Goal: Information Seeking & Learning: Find specific fact

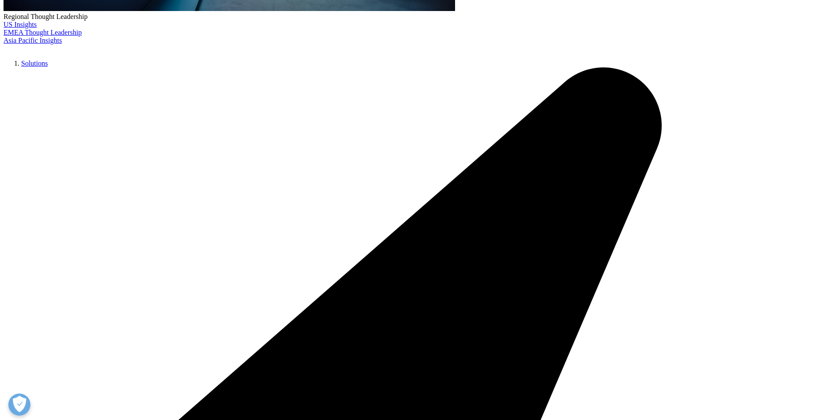
scroll to position [484, 0]
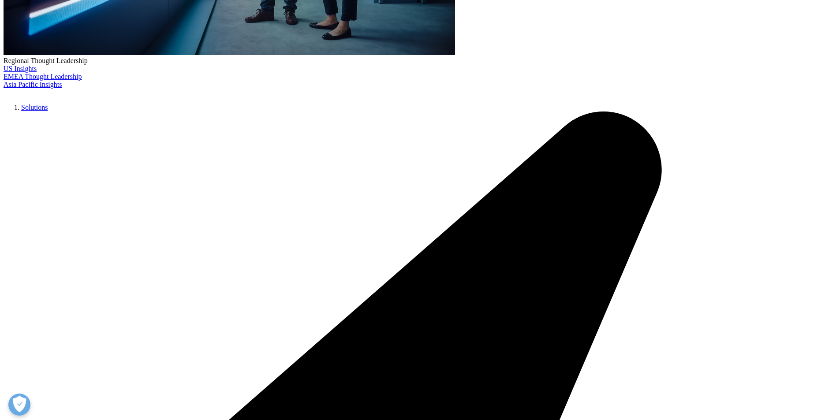
scroll to position [308, 0]
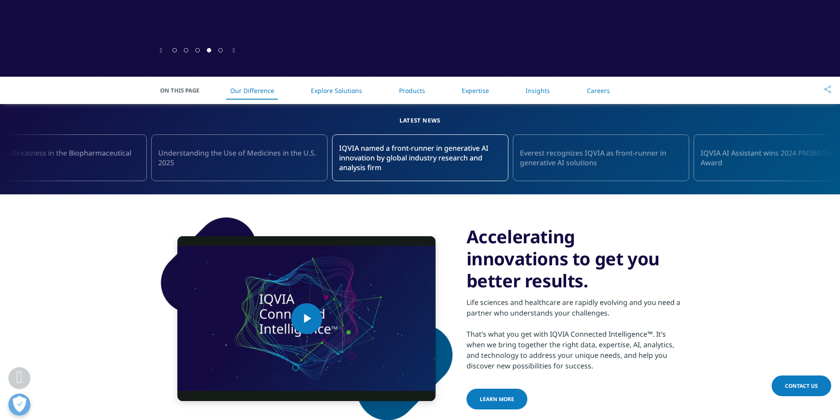
scroll to position [308, 0]
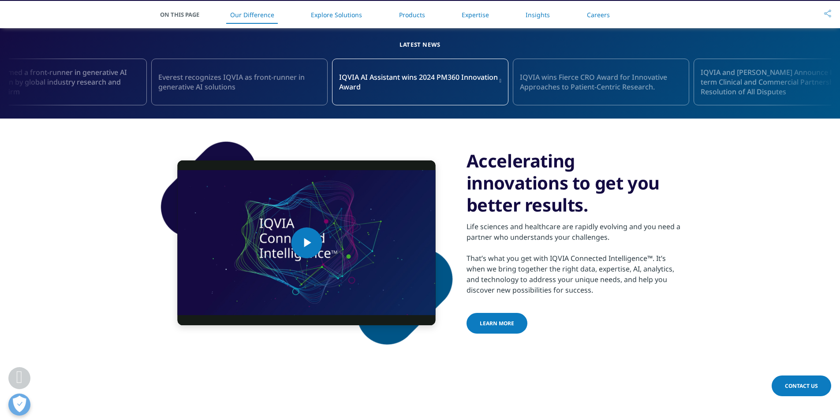
scroll to position [396, 0]
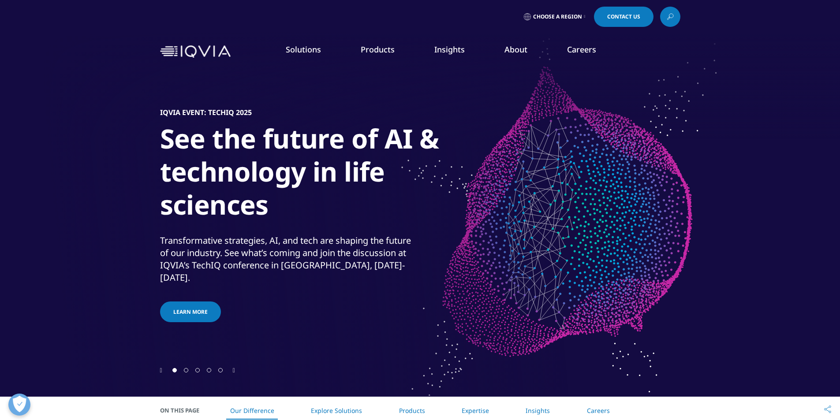
click at [514, 51] on link "About" at bounding box center [515, 49] width 23 height 11
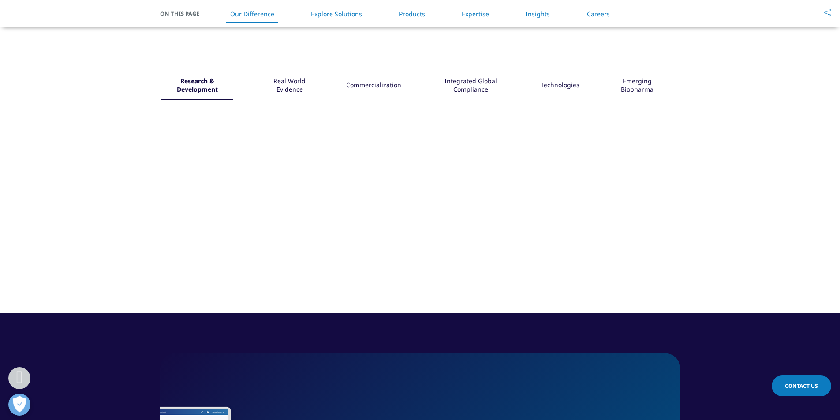
scroll to position [661, 0]
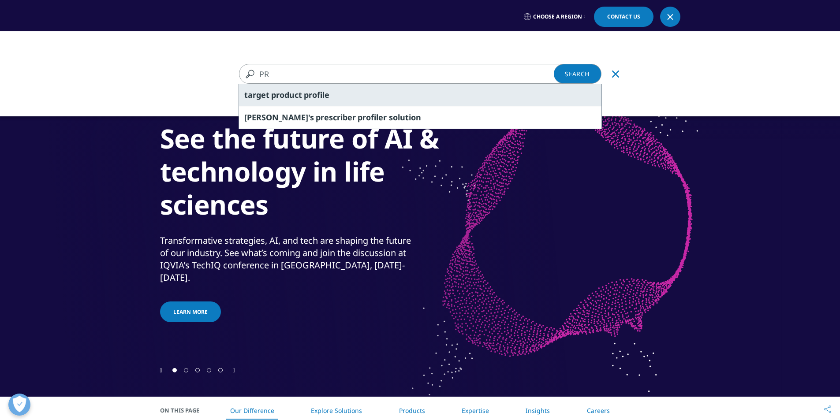
type input "P"
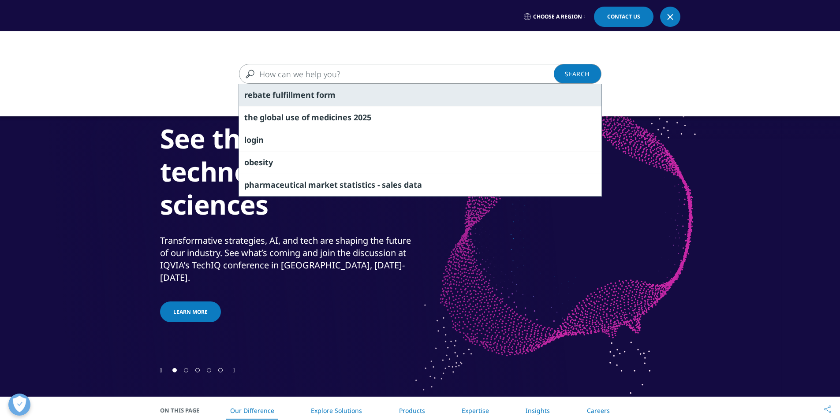
paste input "Portfolio أ"
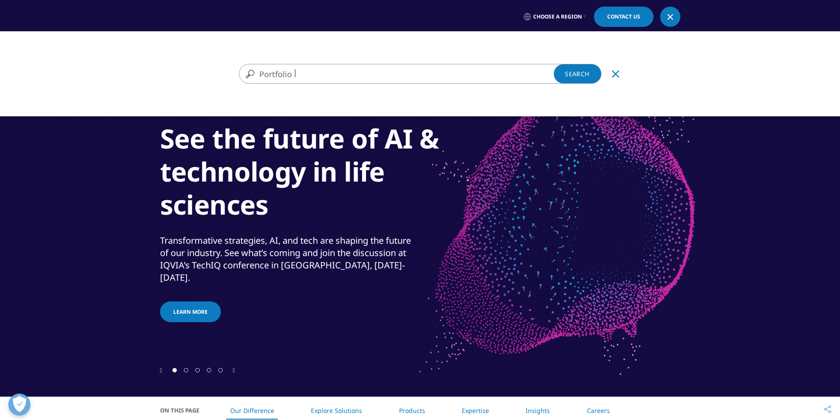
type input "Portfolio"
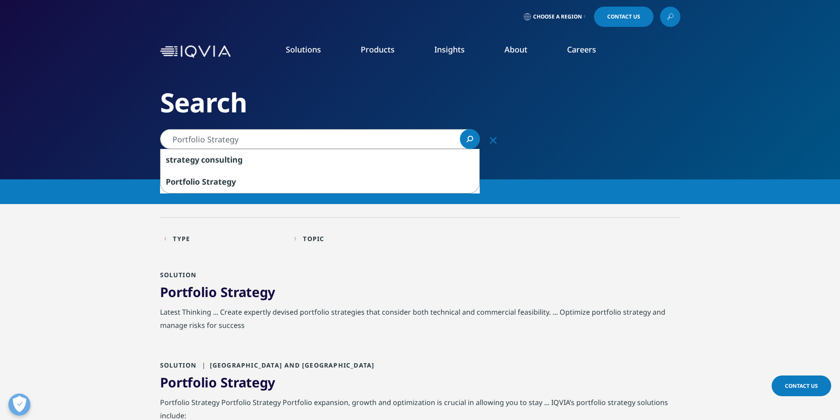
drag, startPoint x: 246, startPoint y: 138, endPoint x: 117, endPoint y: 147, distance: 129.0
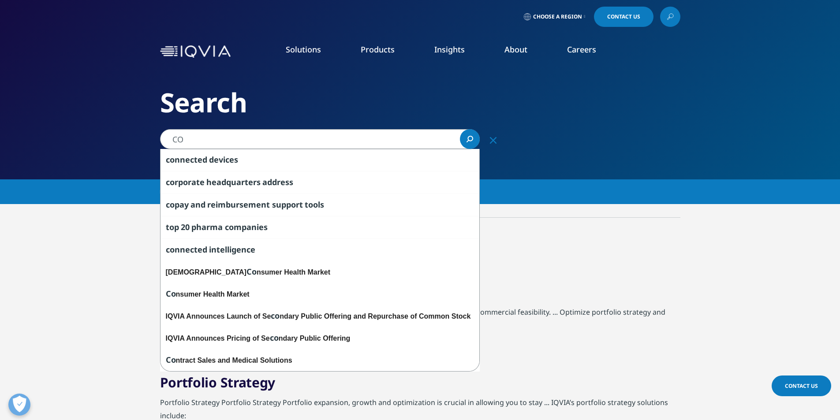
type input "C"
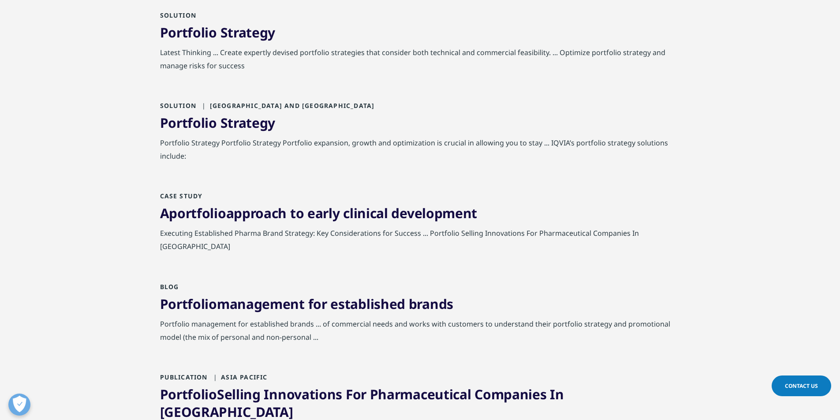
scroll to position [88, 0]
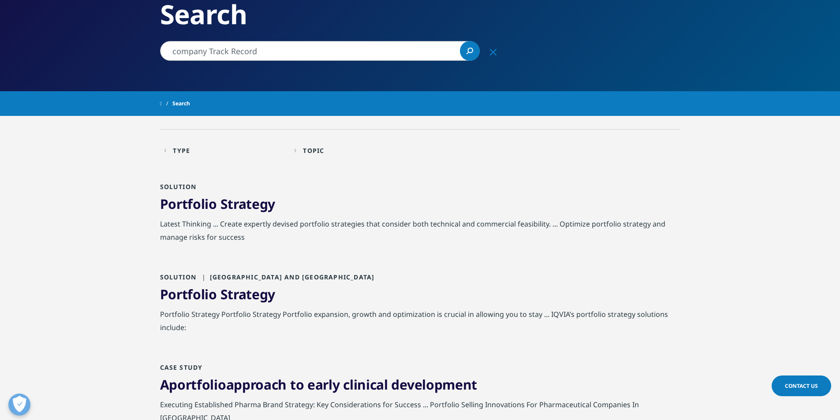
click at [298, 54] on input "company Track Record" at bounding box center [320, 51] width 320 height 20
type input "company Track Record"
